Goal: Obtain resource: Download file/media

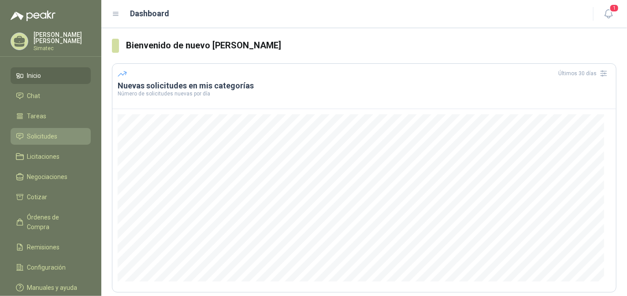
click at [46, 135] on span "Solicitudes" at bounding box center [42, 137] width 30 height 10
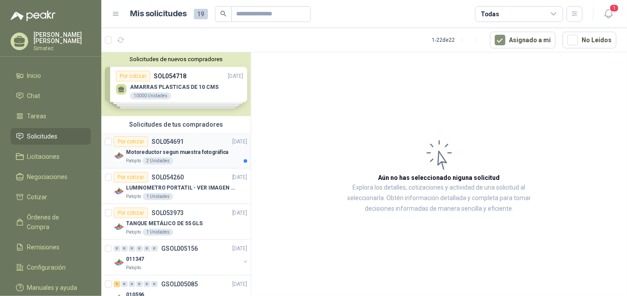
click at [202, 153] on p "Motoreductor segun muestra fotográfica" at bounding box center [177, 152] width 102 height 8
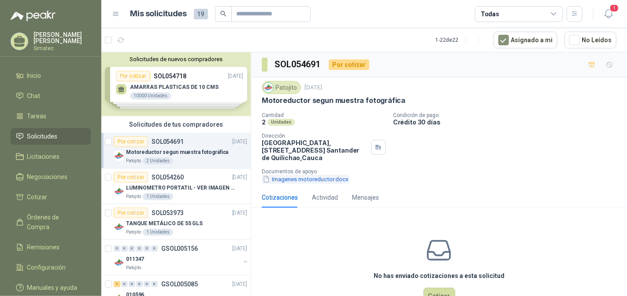
click at [323, 178] on button "Imagenes motoreductor.docx" at bounding box center [306, 179] width 88 height 9
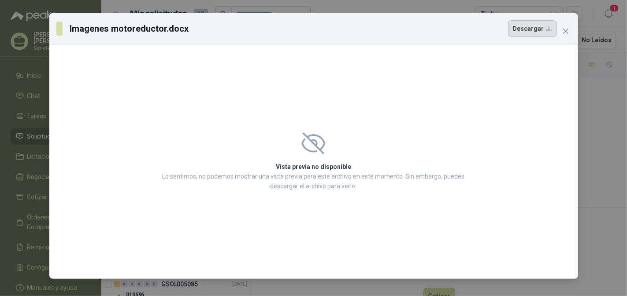
click at [541, 31] on button "Descargar" at bounding box center [532, 28] width 49 height 17
click at [567, 33] on icon "close" at bounding box center [565, 31] width 7 height 7
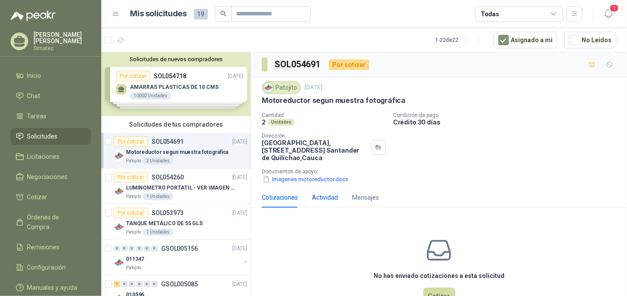
click at [331, 201] on div "Actividad" at bounding box center [325, 198] width 26 height 10
